Goal: Task Accomplishment & Management: Complete application form

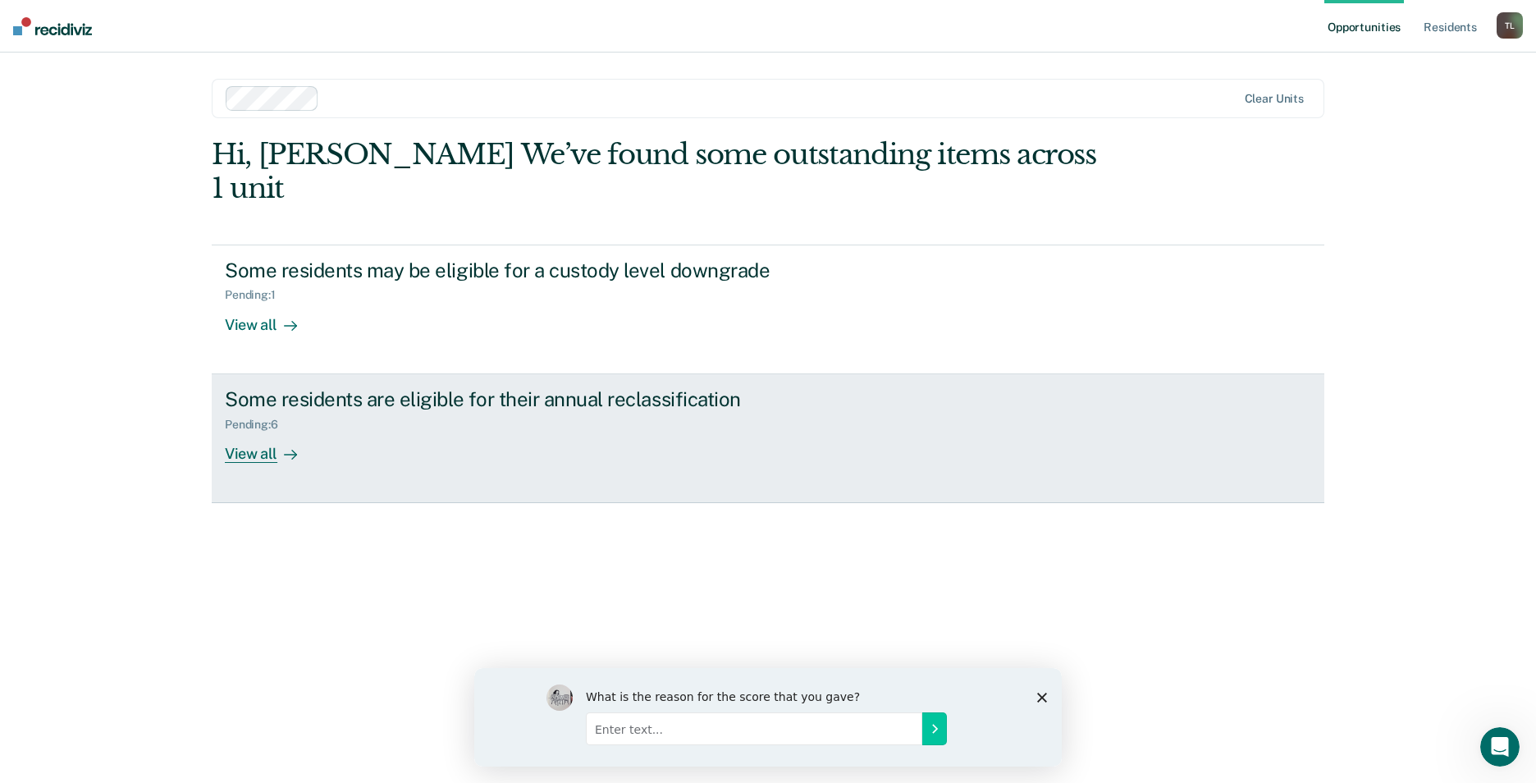
click at [255, 431] on div "View all" at bounding box center [271, 447] width 92 height 32
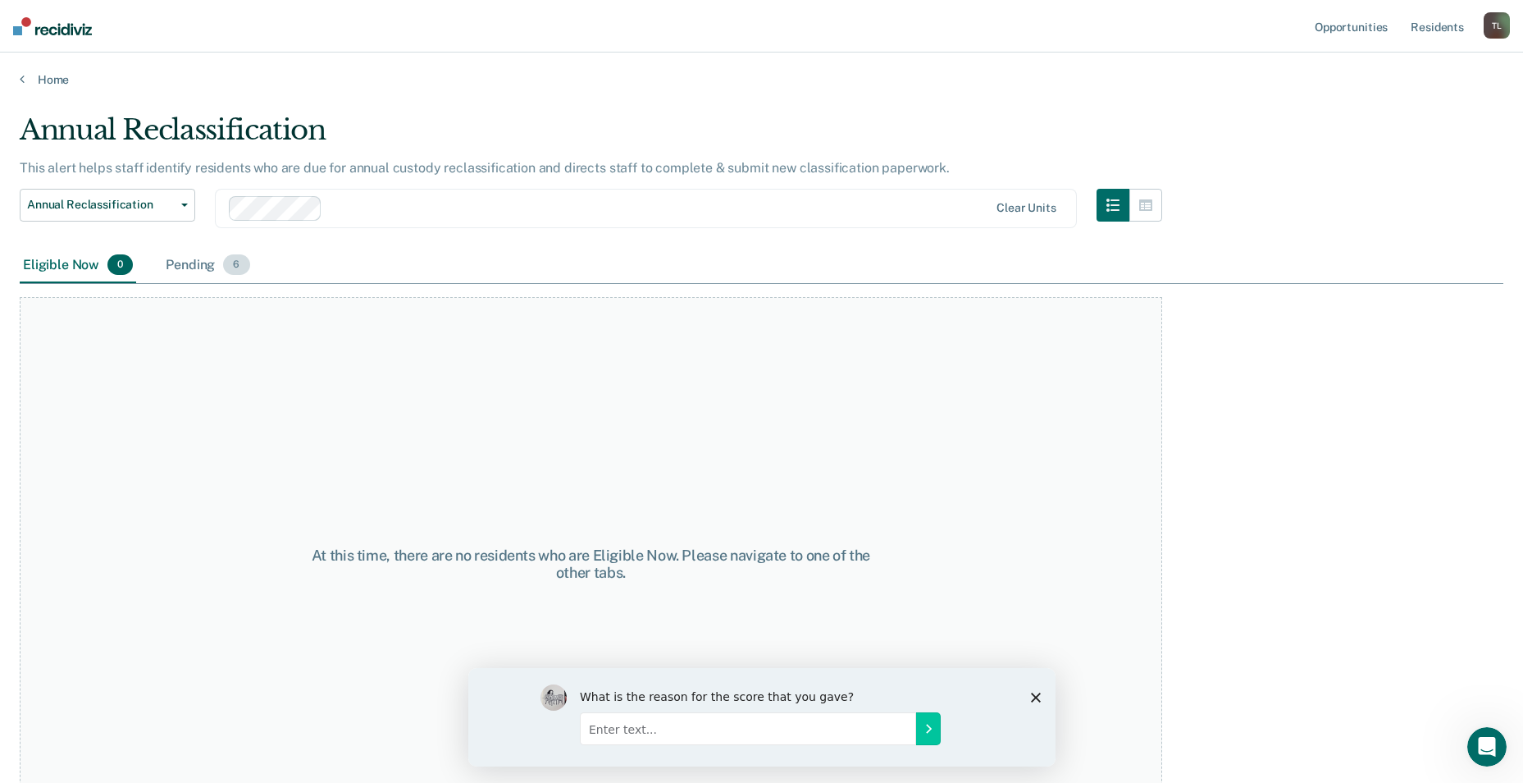
click at [226, 266] on span "6" at bounding box center [236, 264] width 26 height 21
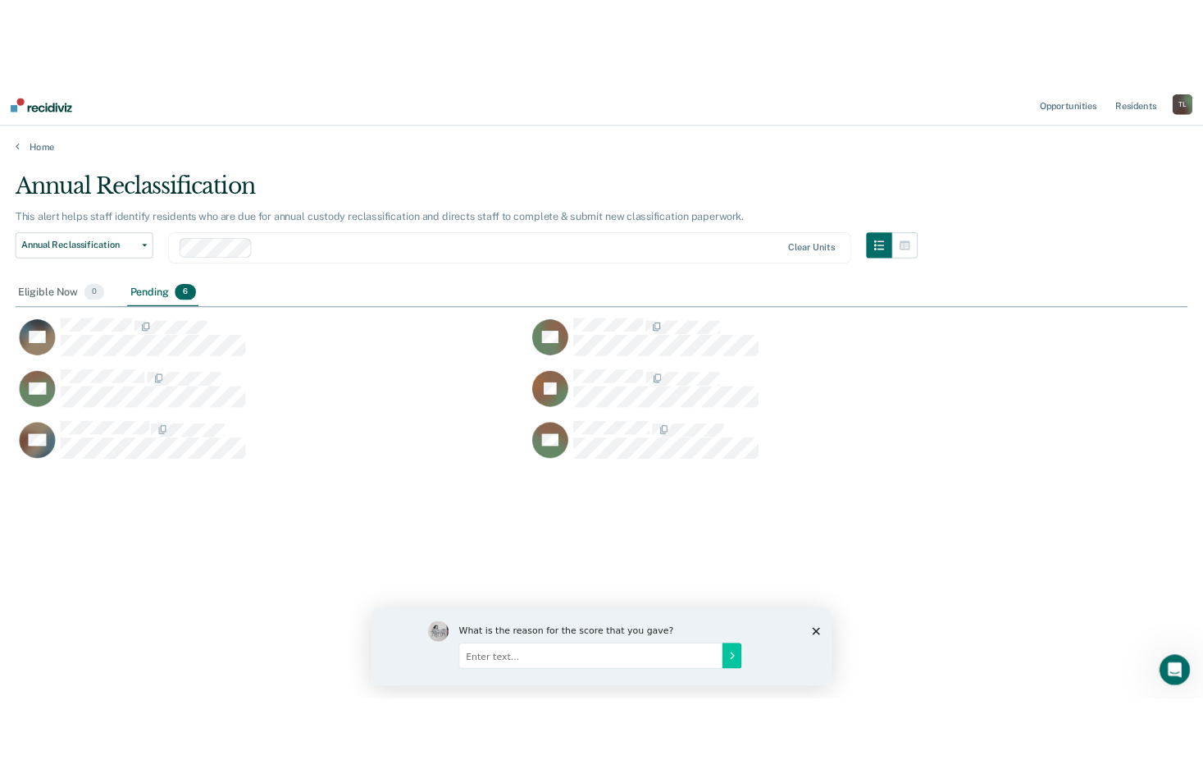
scroll to position [534, 1484]
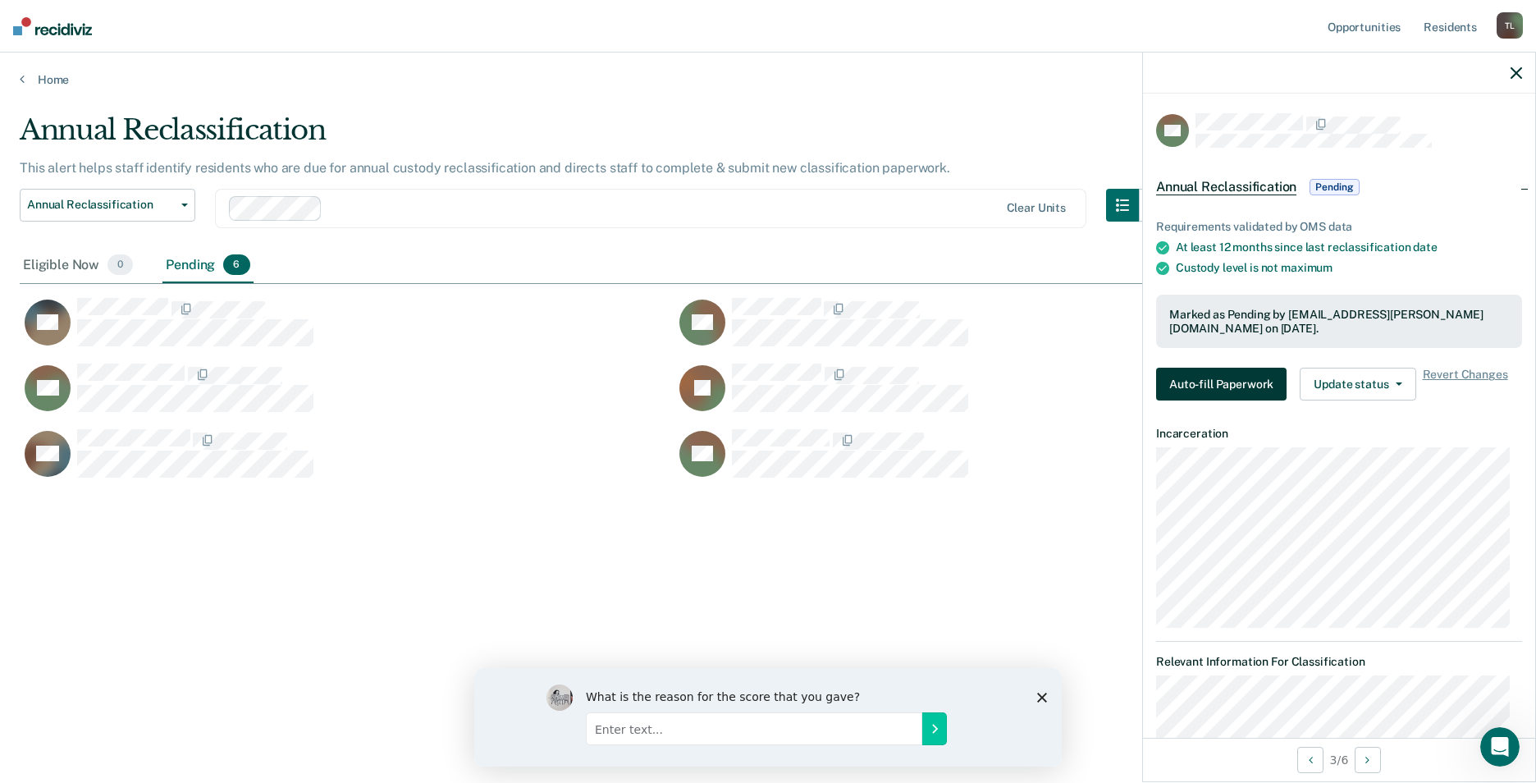
click at [1218, 379] on button "Auto-fill Paperwork" at bounding box center [1221, 384] width 130 height 33
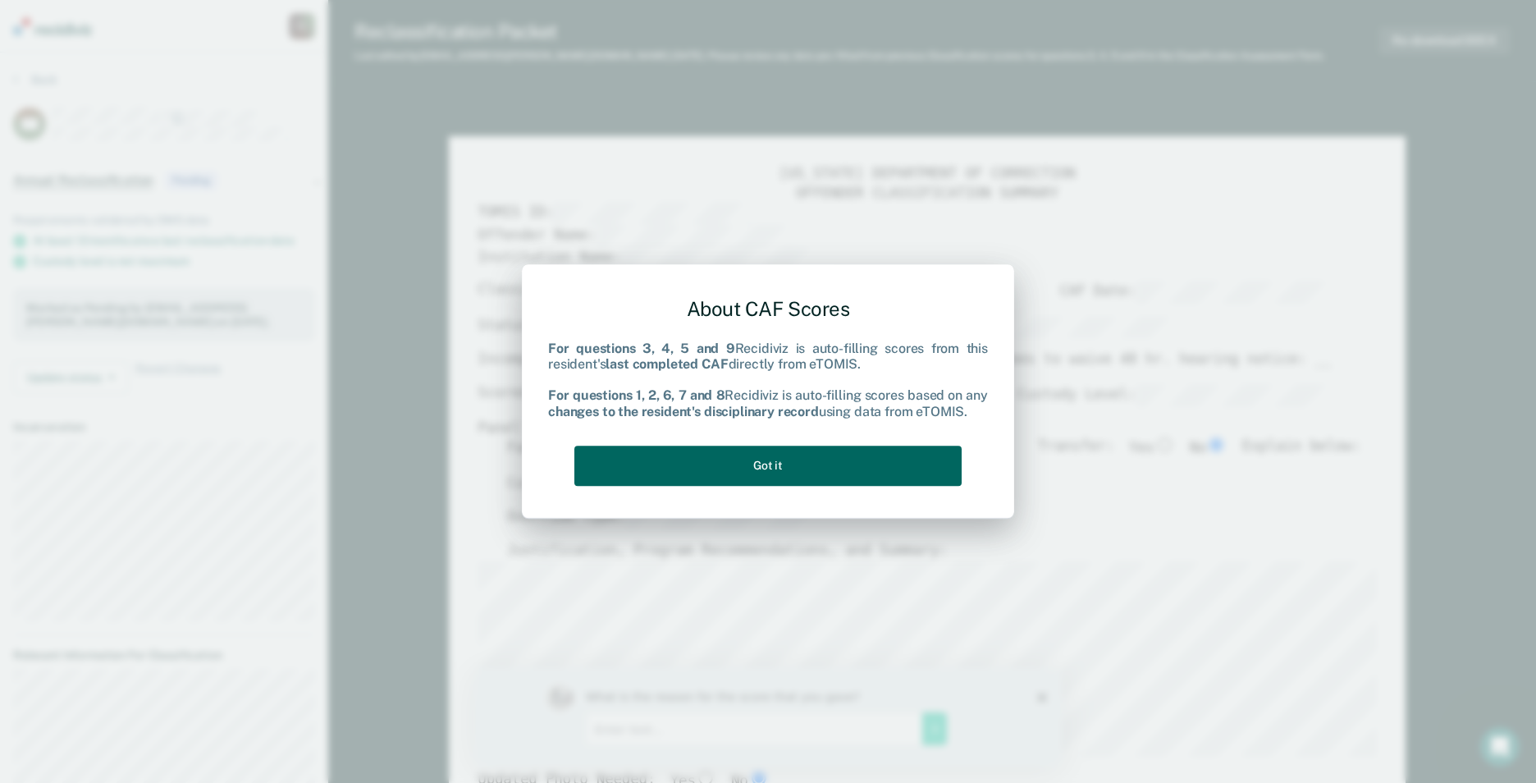
click at [779, 462] on button "Got it" at bounding box center [767, 465] width 387 height 40
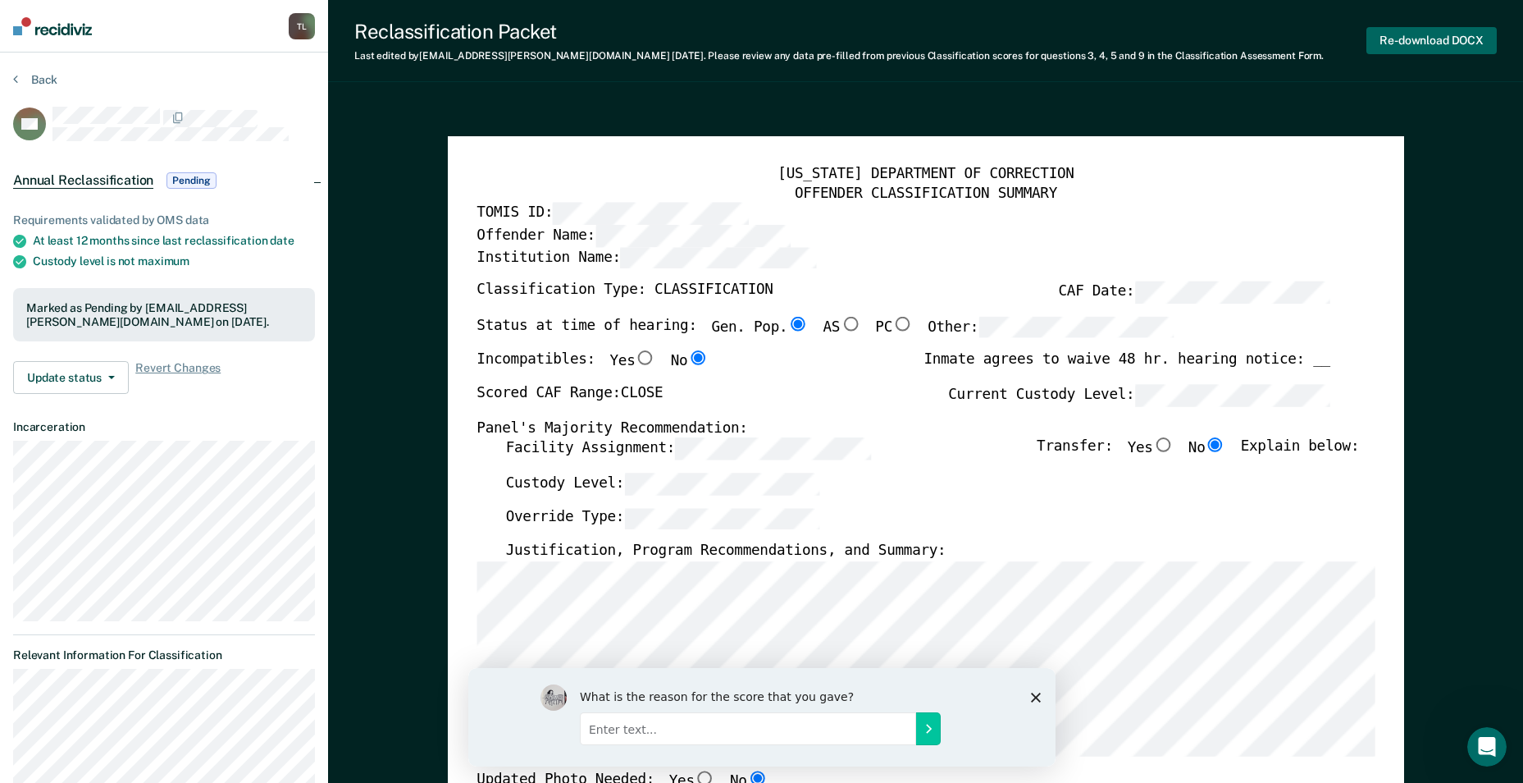
click at [1431, 45] on button "Re-download DOCX" at bounding box center [1432, 40] width 130 height 27
type textarea "x"
